Goal: Information Seeking & Learning: Learn about a topic

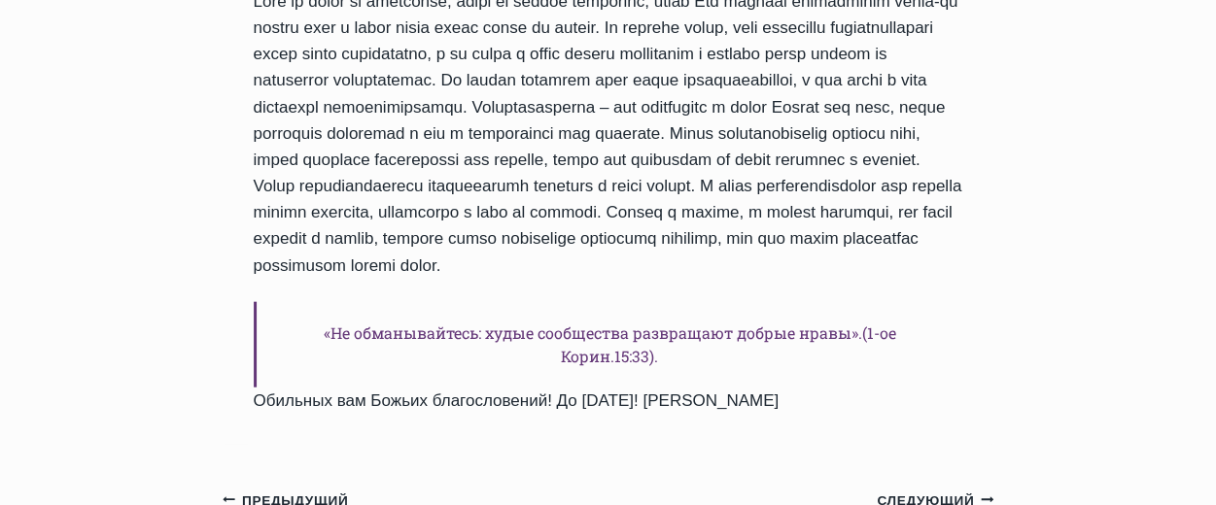
scroll to position [2177, 0]
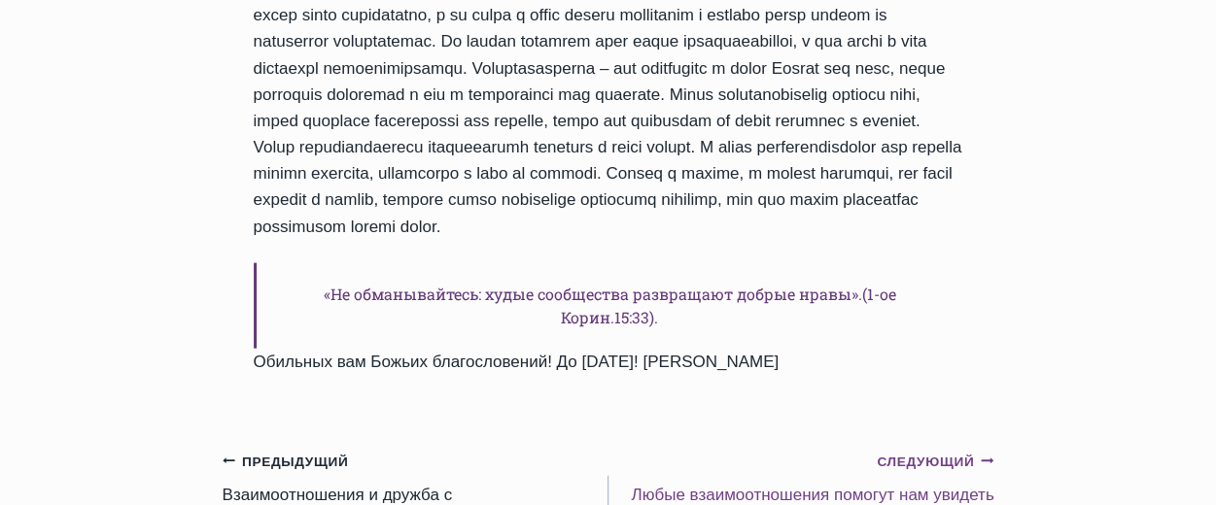
click at [909, 452] on small "Следующий Продолжить" at bounding box center [934, 462] width 117 height 21
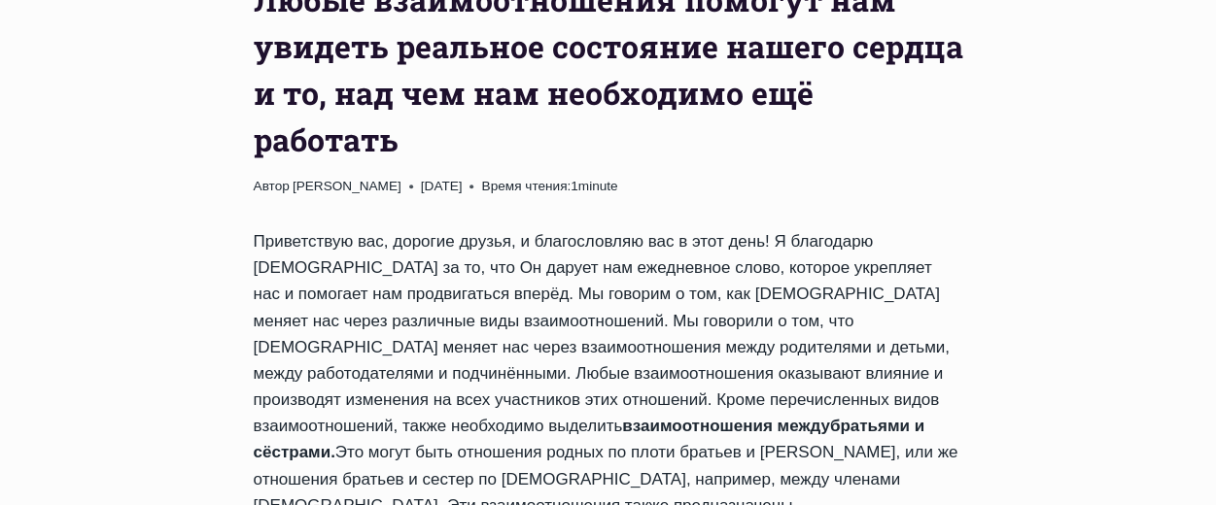
scroll to position [894, 0]
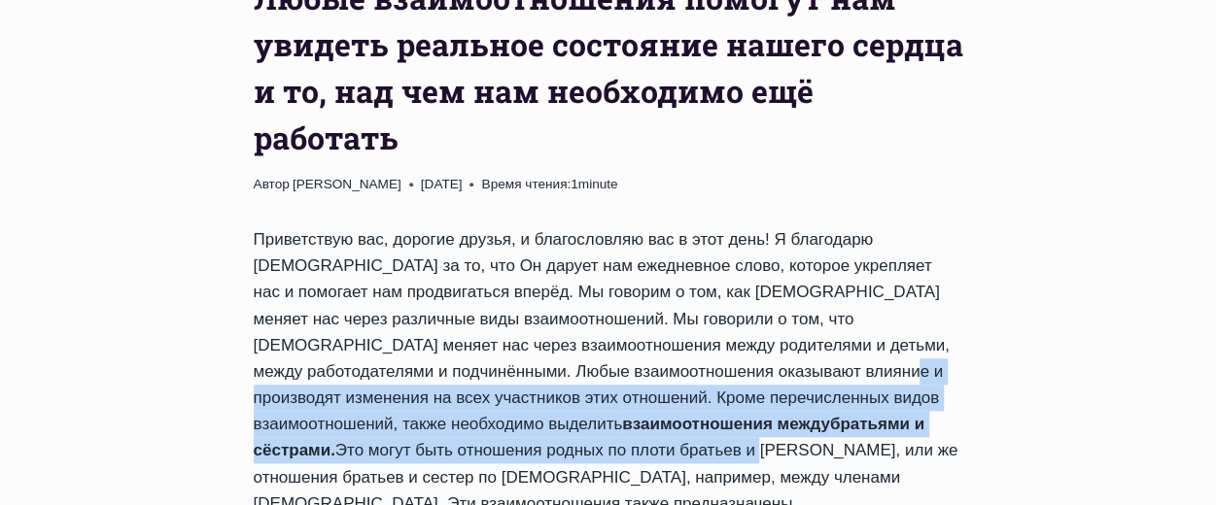
drag, startPoint x: 944, startPoint y: 339, endPoint x: 777, endPoint y: 244, distance: 192.4
